Goal: Check status

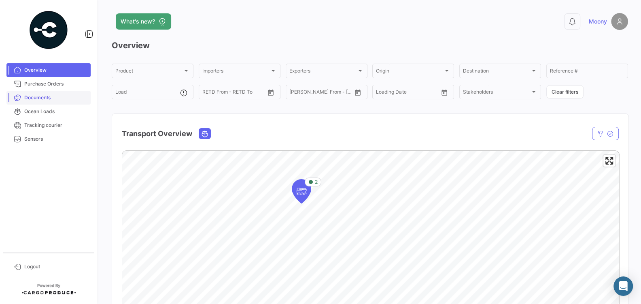
click at [35, 98] on span "Documents" at bounding box center [55, 97] width 63 height 7
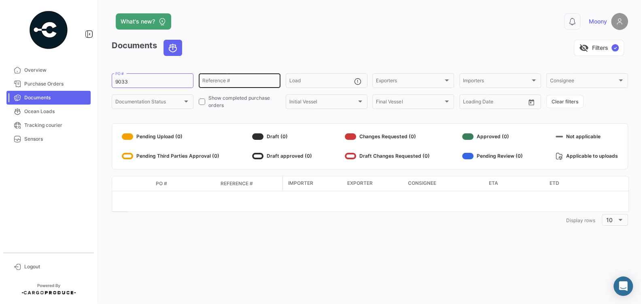
click at [260, 83] on input "Reference #" at bounding box center [239, 82] width 74 height 6
click at [169, 84] on input "9033" at bounding box center [152, 82] width 74 height 6
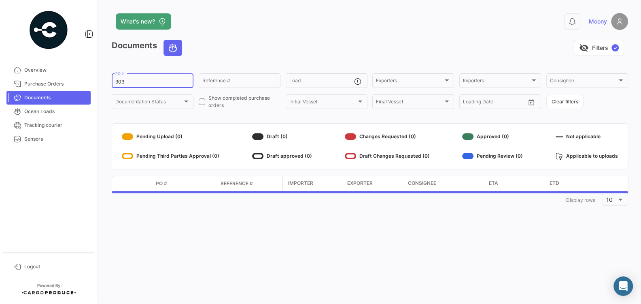
type input "9034"
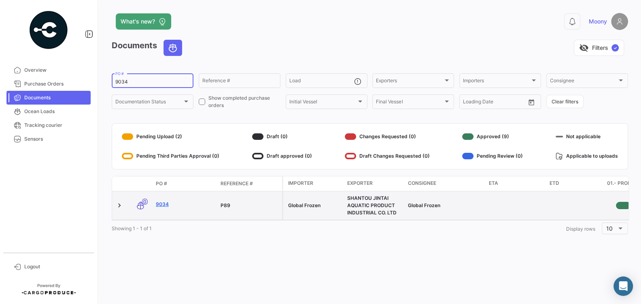
click at [164, 204] on link "9034" at bounding box center [185, 203] width 58 height 7
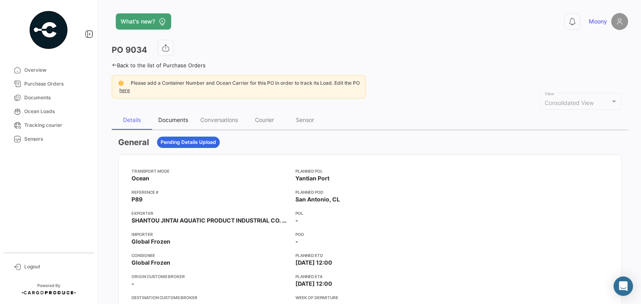
click at [165, 121] on div "Documents" at bounding box center [173, 119] width 30 height 7
